Goal: Task Accomplishment & Management: Manage account settings

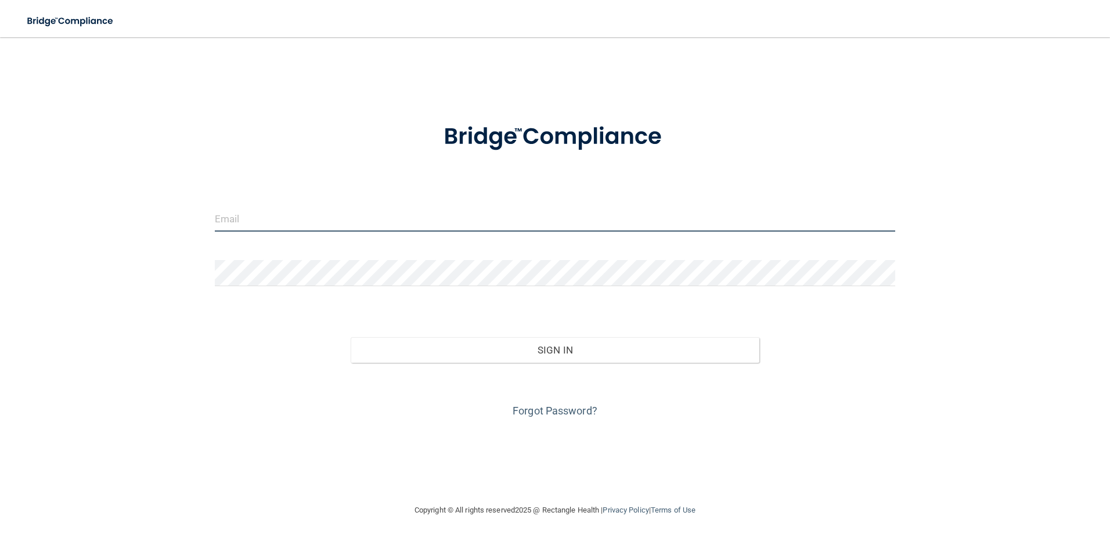
click at [318, 223] on input "email" at bounding box center [555, 218] width 681 height 26
type input "[EMAIL_ADDRESS][DOMAIN_NAME]"
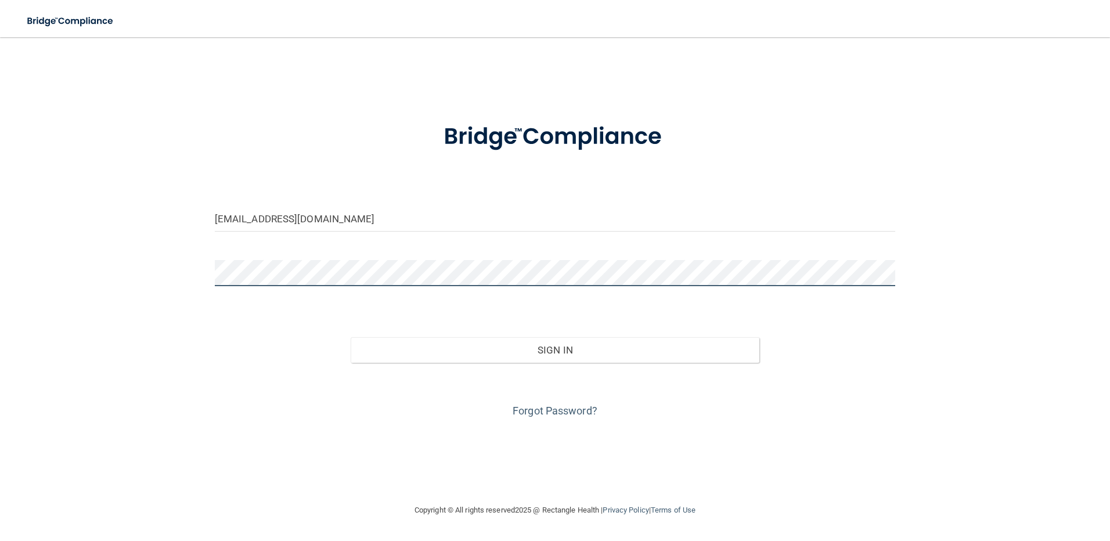
click at [351, 337] on button "Sign In" at bounding box center [555, 350] width 409 height 26
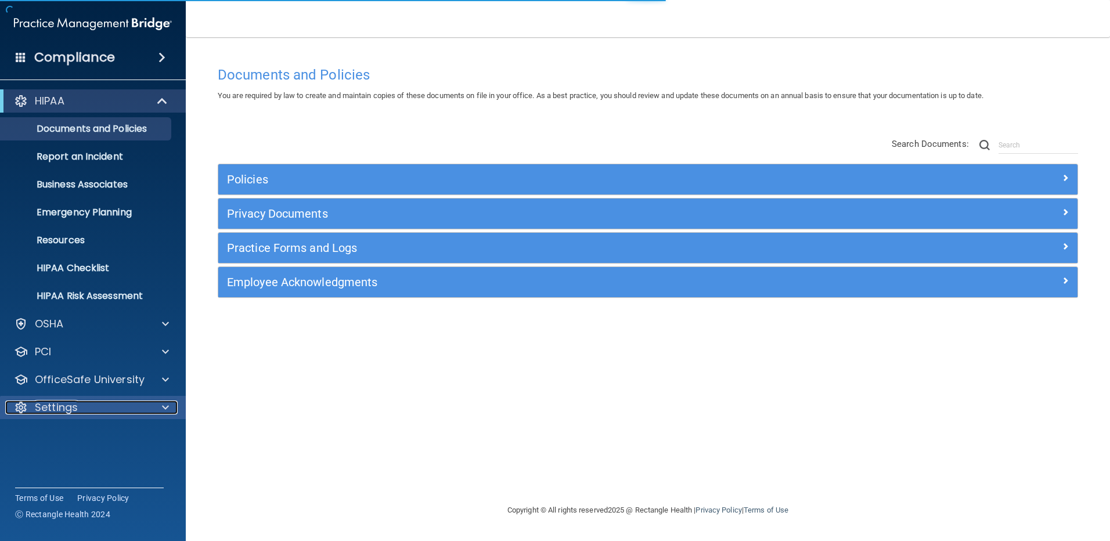
click at [82, 401] on div "Settings" at bounding box center [77, 408] width 144 height 14
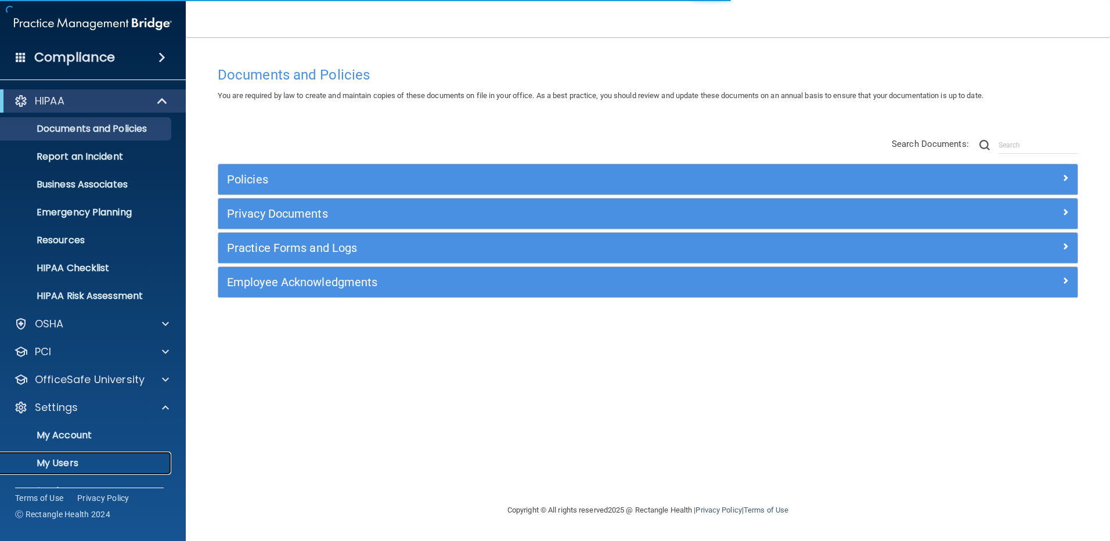
click at [75, 464] on p "My Users" at bounding box center [87, 463] width 158 height 12
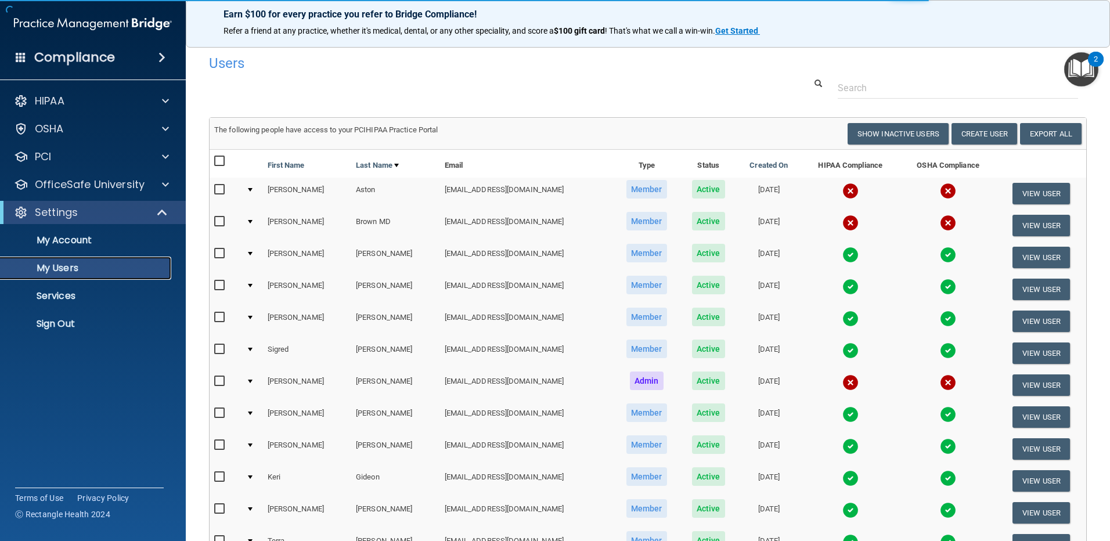
scroll to position [420, 0]
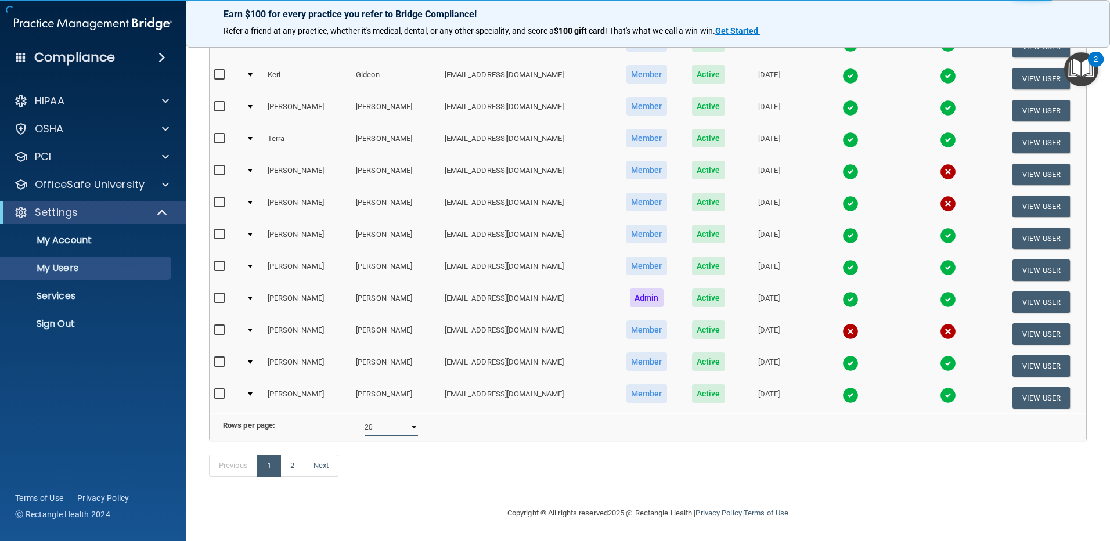
click at [376, 422] on select "10 20 30 40 all" at bounding box center [391, 427] width 53 height 17
select select "36"
click at [365, 419] on select "10 20 30 40 all" at bounding box center [391, 427] width 53 height 17
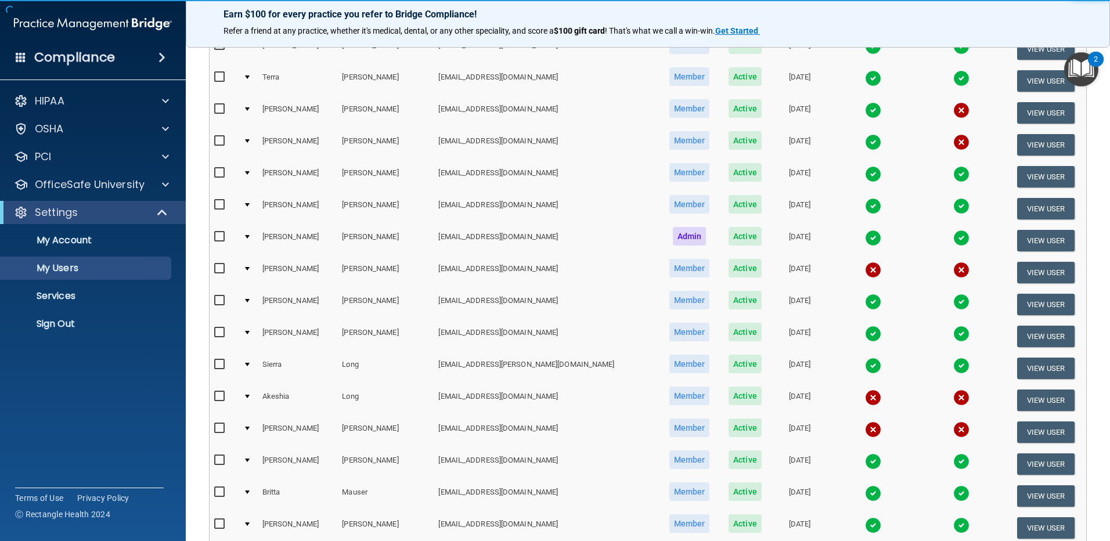
scroll to position [464, 0]
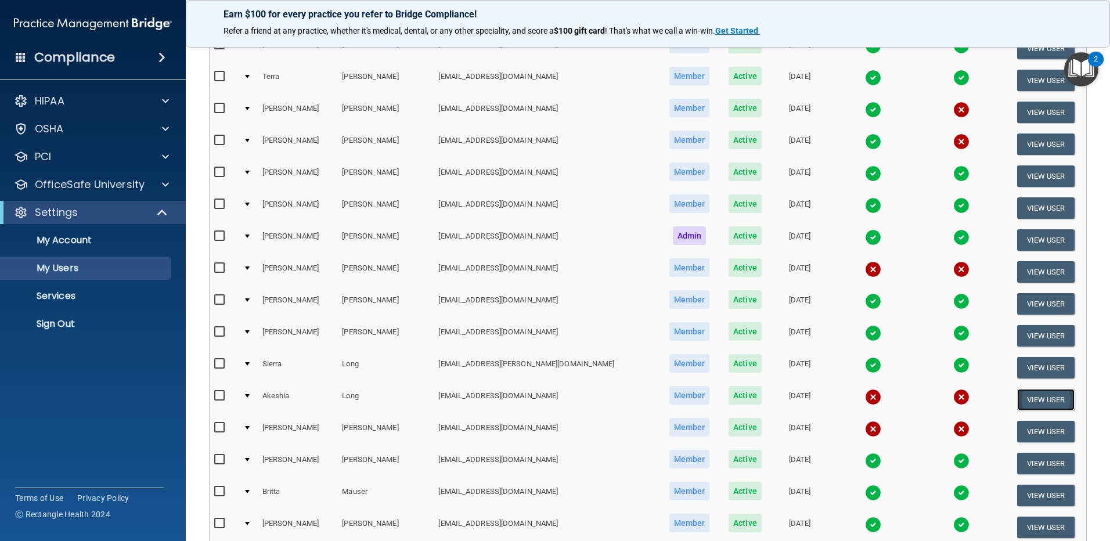
click at [1020, 401] on button "View User" at bounding box center [1045, 399] width 57 height 21
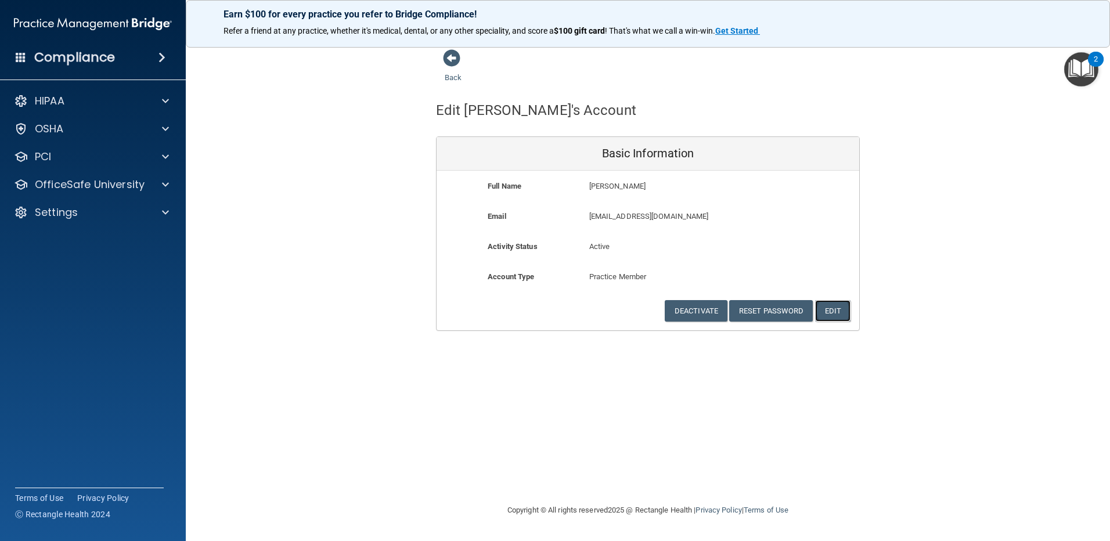
click at [831, 313] on button "Edit" at bounding box center [832, 310] width 35 height 21
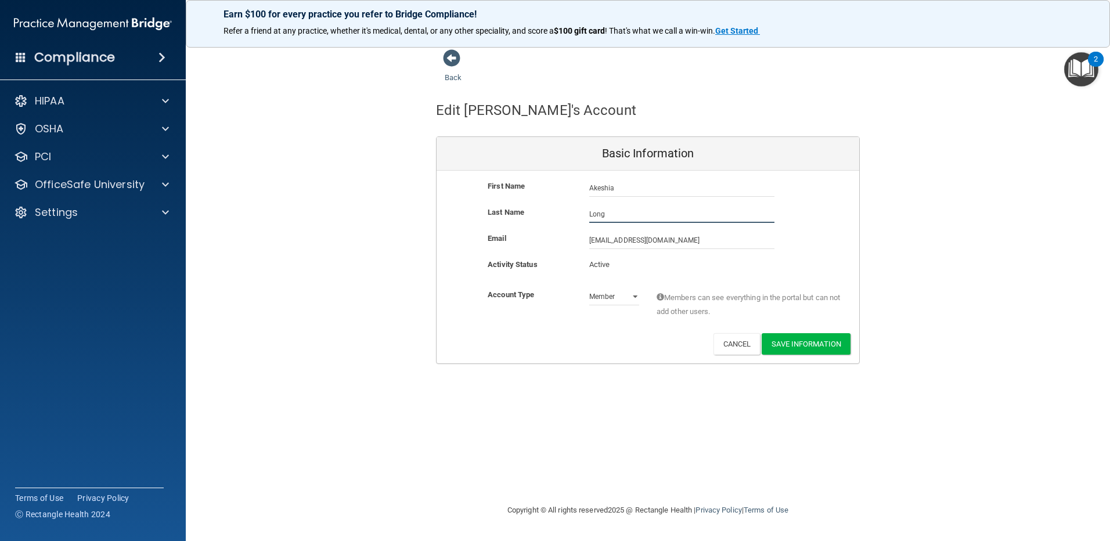
drag, startPoint x: 612, startPoint y: 215, endPoint x: 526, endPoint y: 223, distance: 86.3
click at [526, 223] on div "Last Name Long" at bounding box center [648, 218] width 423 height 26
type input "[PERSON_NAME]"
drag, startPoint x: 611, startPoint y: 242, endPoint x: 611, endPoint y: 253, distance: 10.4
click at [611, 242] on input "[EMAIL_ADDRESS][DOMAIN_NAME]" at bounding box center [681, 240] width 185 height 17
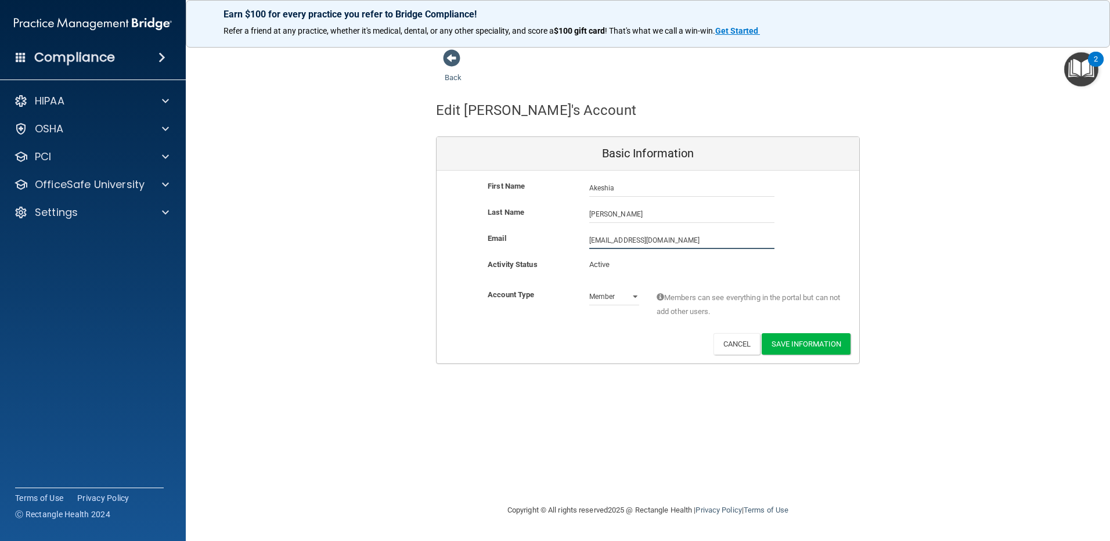
type input "[EMAIL_ADDRESS][DOMAIN_NAME]"
click at [622, 349] on div "Deactivate Reset Password Edit Cancel Save Information" at bounding box center [648, 346] width 423 height 21
click at [811, 352] on button "Save Information" at bounding box center [806, 343] width 89 height 21
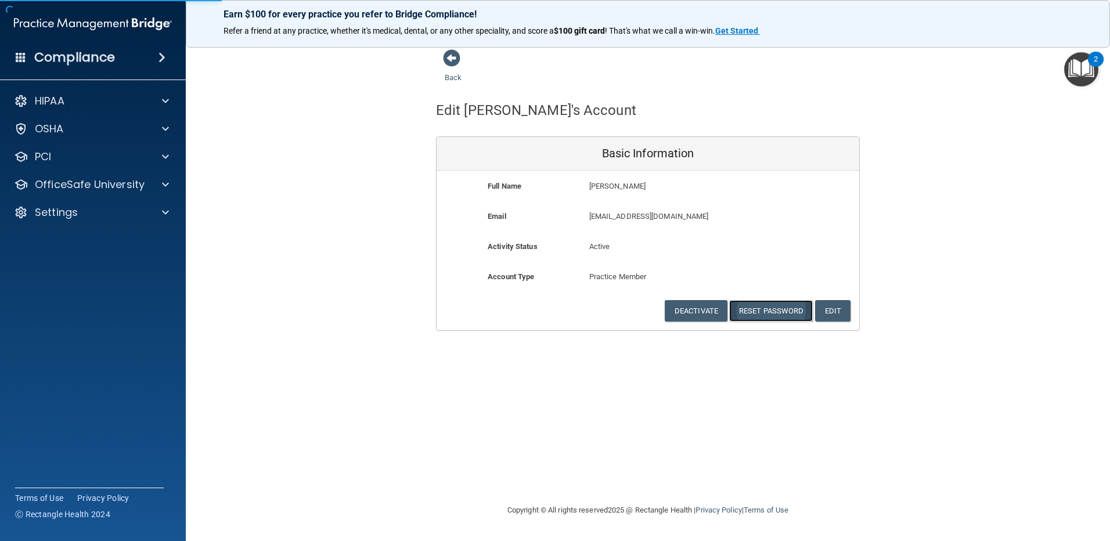
click at [773, 311] on button "Reset Password" at bounding box center [771, 310] width 84 height 21
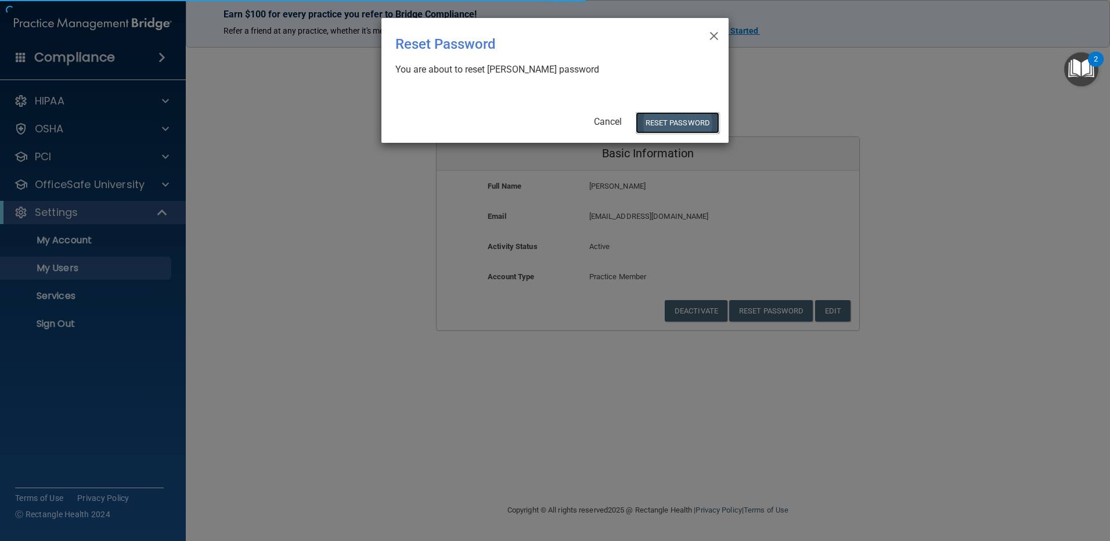
click at [663, 128] on button "Reset Password" at bounding box center [678, 122] width 84 height 21
select select "20"
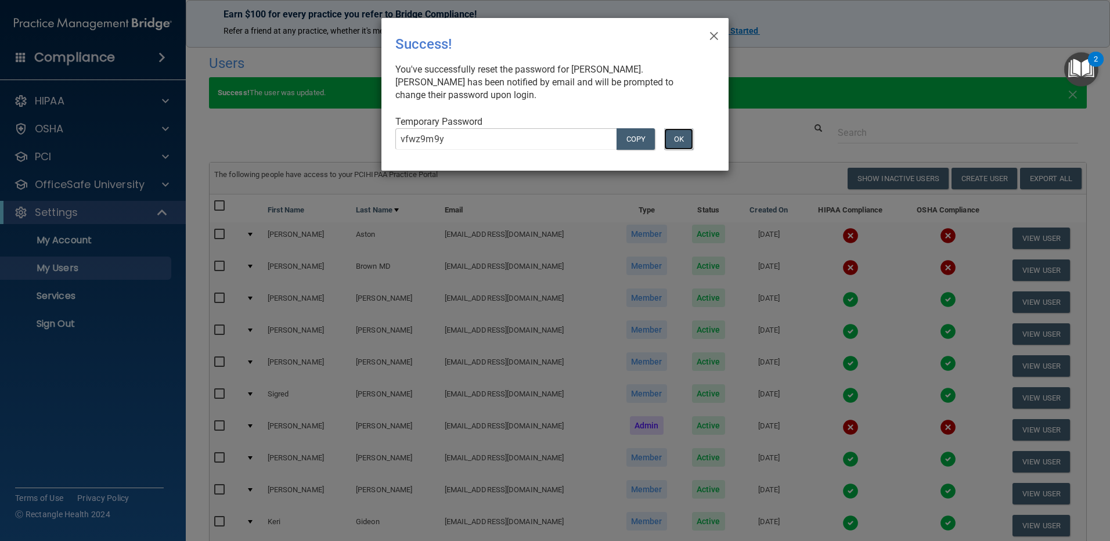
click at [687, 142] on button "OK" at bounding box center [678, 138] width 29 height 21
